Goal: Obtain resource: Download file/media

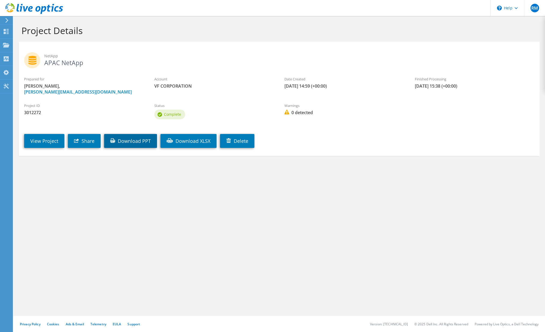
click at [127, 143] on link "Download PPT" at bounding box center [130, 141] width 53 height 14
click at [55, 142] on link "View Project" at bounding box center [44, 141] width 40 height 14
